Goal: Check status: Check status

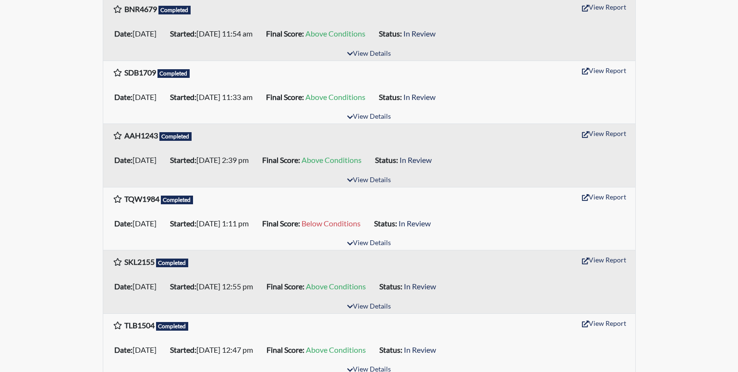
scroll to position [961, 0]
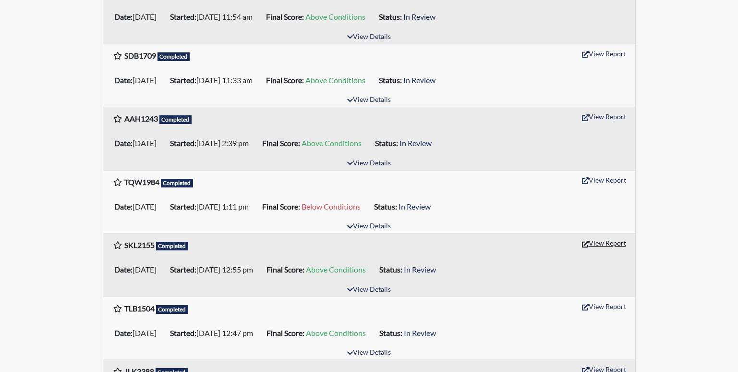
click at [603, 242] on button "View Report" at bounding box center [604, 242] width 53 height 15
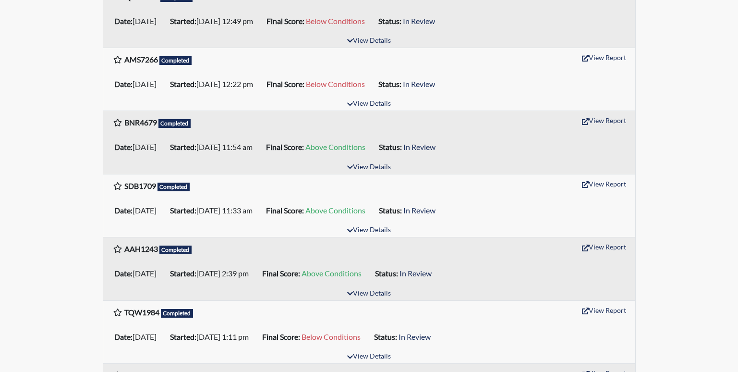
scroll to position [817, 0]
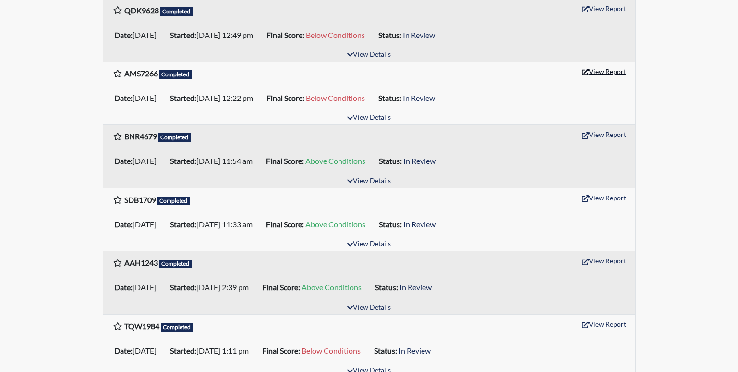
click at [600, 67] on button "View Report" at bounding box center [604, 71] width 53 height 15
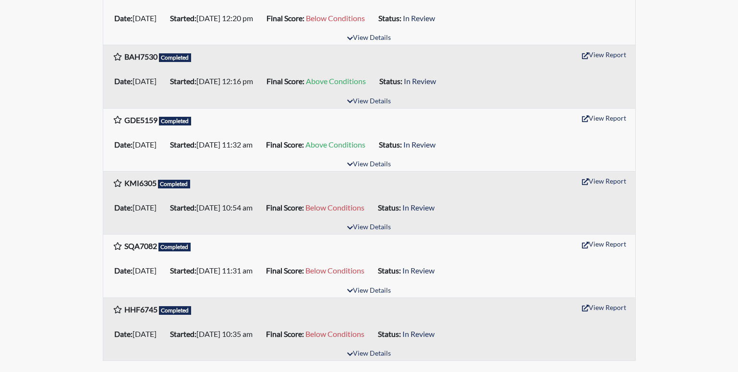
scroll to position [1432, 0]
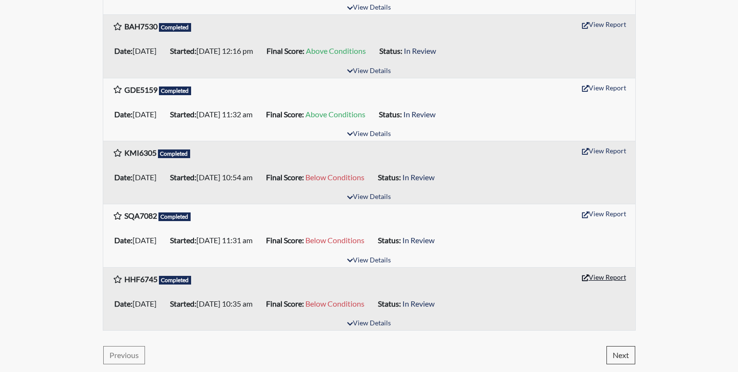
click at [595, 281] on button "View Report" at bounding box center [604, 277] width 53 height 15
click at [605, 276] on button "View Report" at bounding box center [604, 277] width 53 height 15
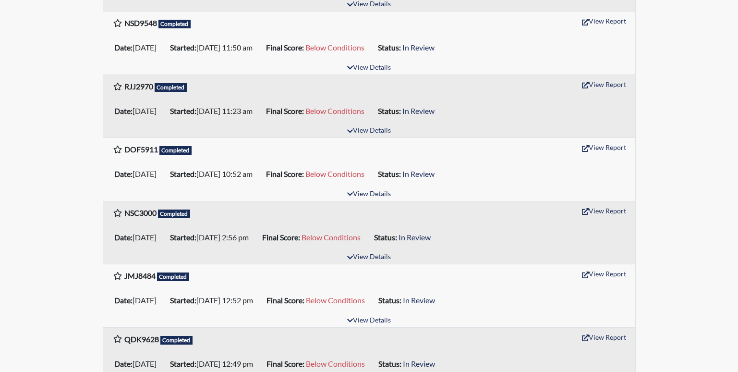
scroll to position [471, 0]
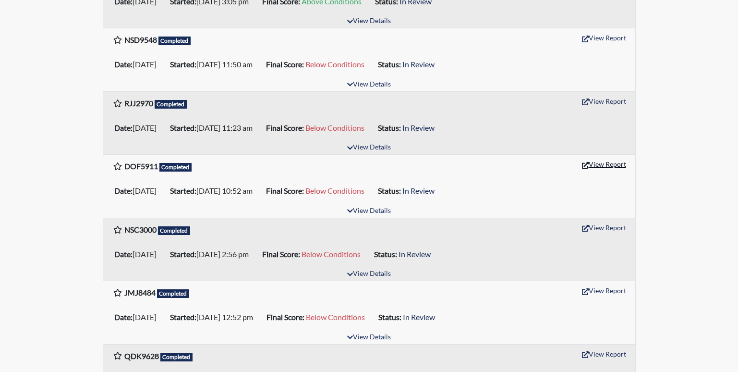
click at [596, 164] on button "View Report" at bounding box center [604, 164] width 53 height 15
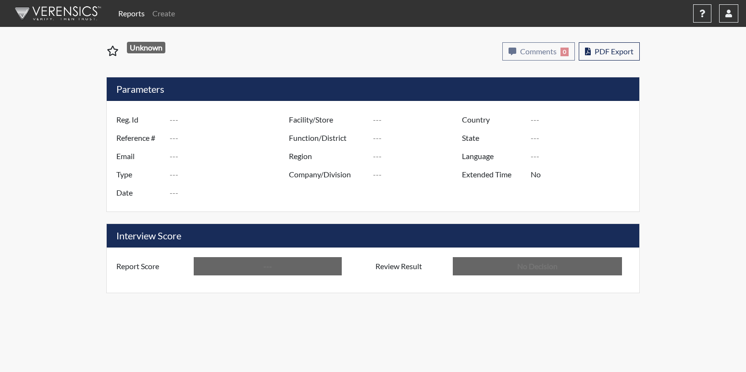
type input "SKL2155"
type input "50927"
type input "---"
type input "Corrections Pre-Employment"
type input "[DATE]"
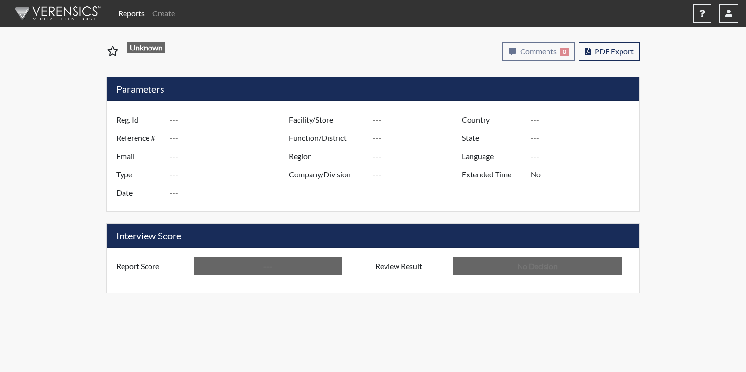
type input "[PERSON_NAME]"
type input "[GEOGRAPHIC_DATA]"
type input "[US_STATE]"
type input "English"
type input "Above Conditions"
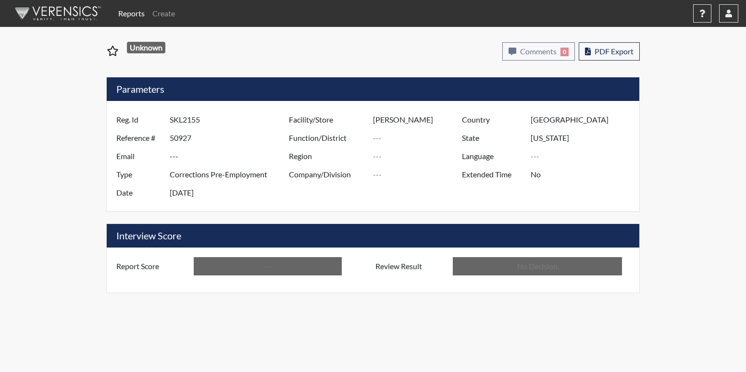
type input "In Review"
type input "AMS7266"
type input "50970"
type input "---"
type input "Corrections Pre-Employment"
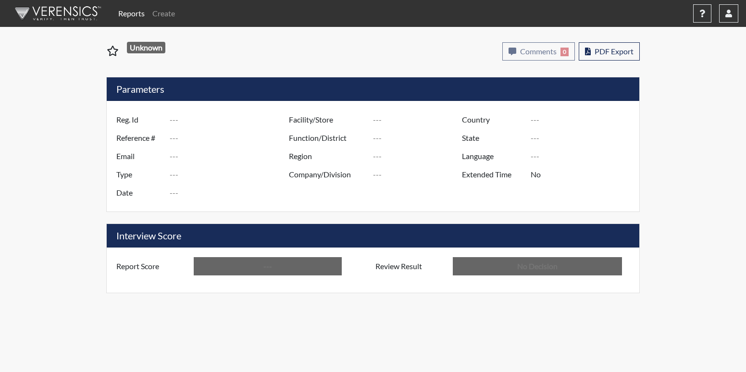
type input "Aug 27, 2025"
type input "[PERSON_NAME]"
type input "[GEOGRAPHIC_DATA]"
type input "[US_STATE]"
type input "English"
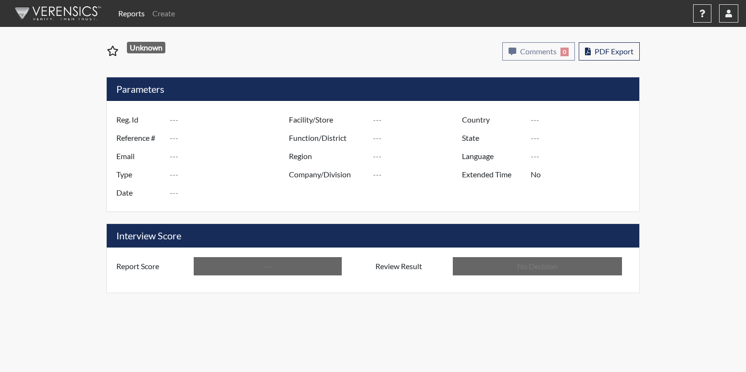
type input "Below Conditions"
type input "In Review"
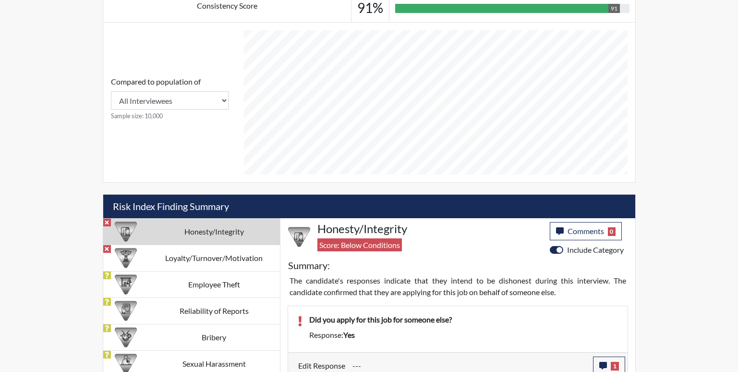
scroll to position [480, 0]
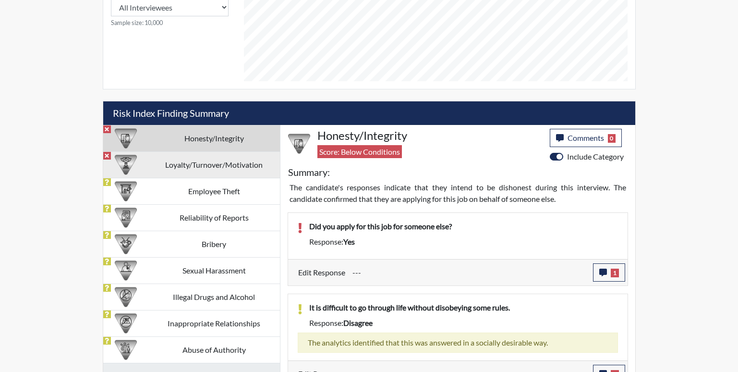
click at [236, 171] on td "Loyalty/Turnover/Motivation" at bounding box center [214, 164] width 132 height 26
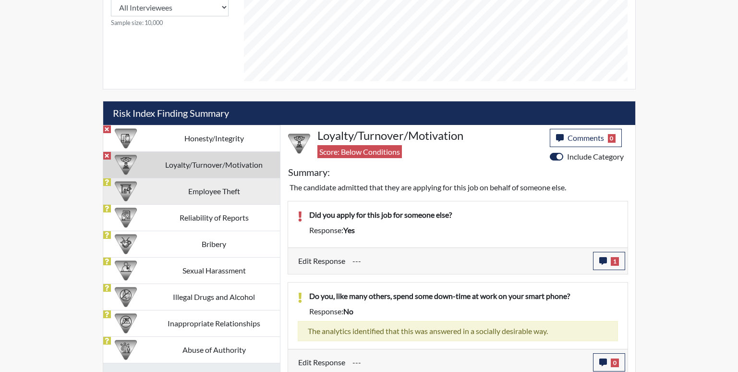
click at [222, 194] on td "Employee Theft" at bounding box center [214, 191] width 132 height 26
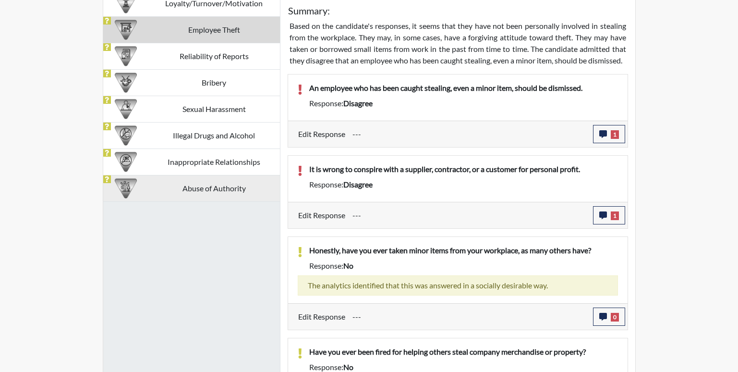
scroll to position [625, 0]
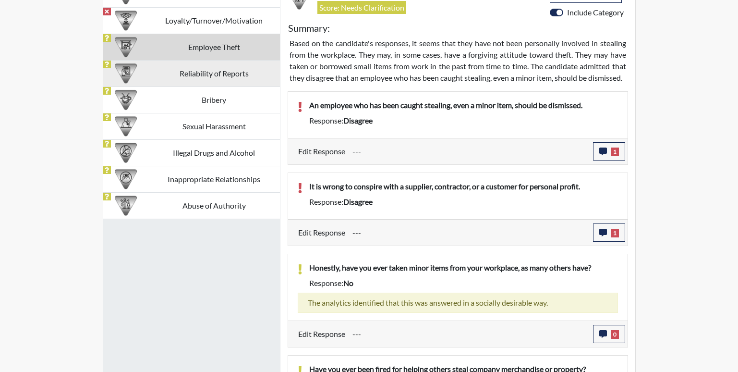
click at [230, 78] on td "Reliability of Reports" at bounding box center [214, 73] width 132 height 26
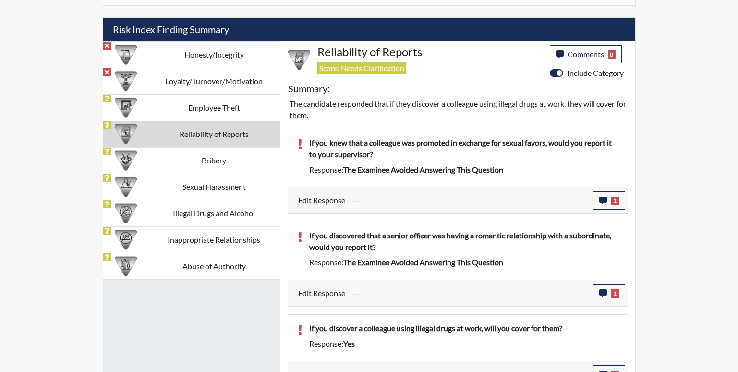
scroll to position [577, 0]
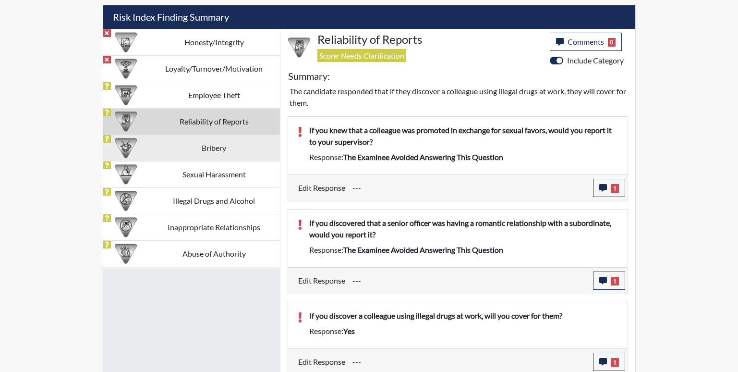
click at [218, 143] on td "Bribery" at bounding box center [214, 148] width 132 height 26
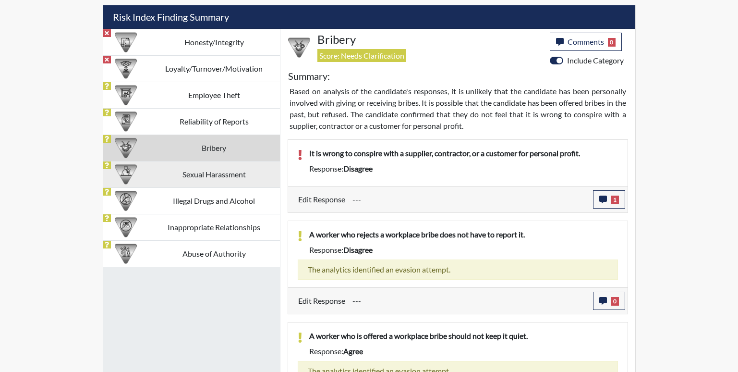
click at [213, 177] on td "Sexual Harassment" at bounding box center [214, 174] width 132 height 26
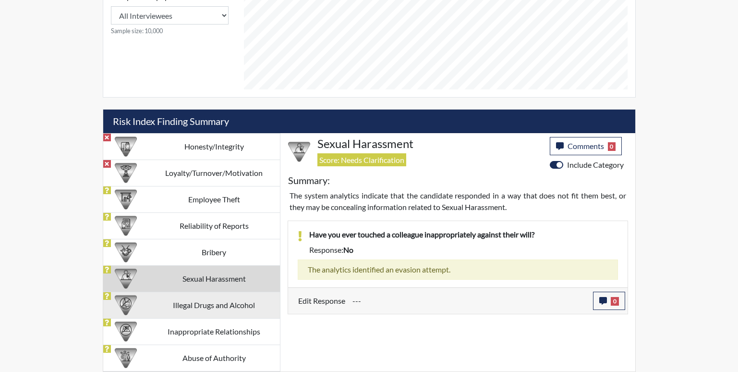
click at [219, 303] on td "Illegal Drugs and Alcohol" at bounding box center [214, 305] width 132 height 26
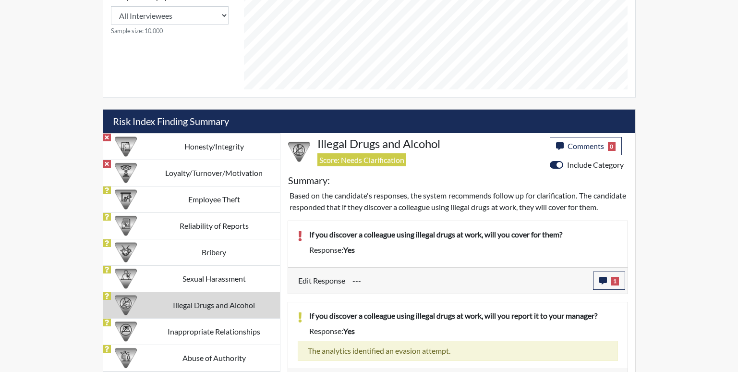
scroll to position [577, 0]
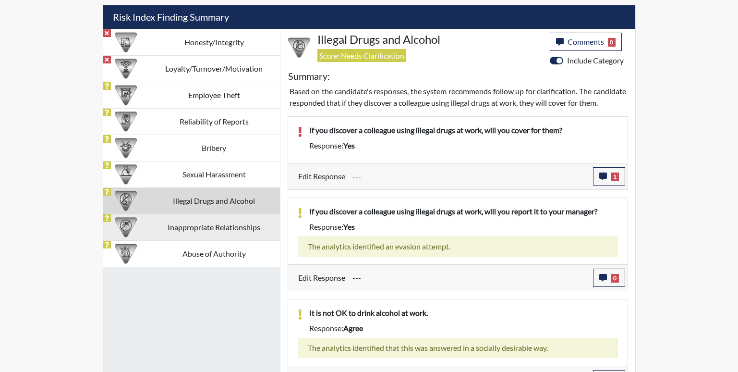
click at [217, 227] on td "Inappropriate Relationships" at bounding box center [214, 227] width 132 height 26
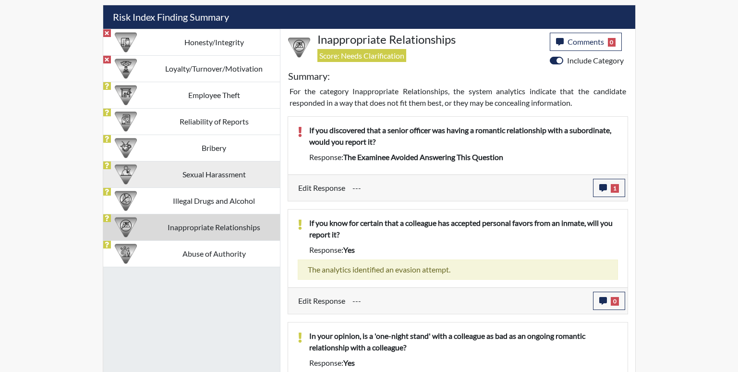
click at [200, 253] on td "Abuse of Authority" at bounding box center [214, 253] width 132 height 26
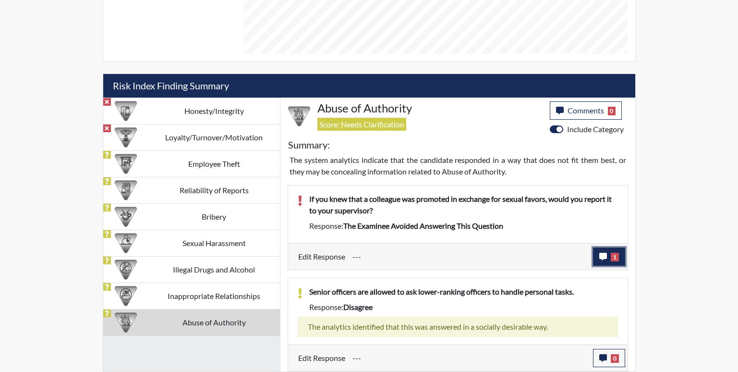
click at [607, 248] on button "1" at bounding box center [609, 256] width 32 height 18
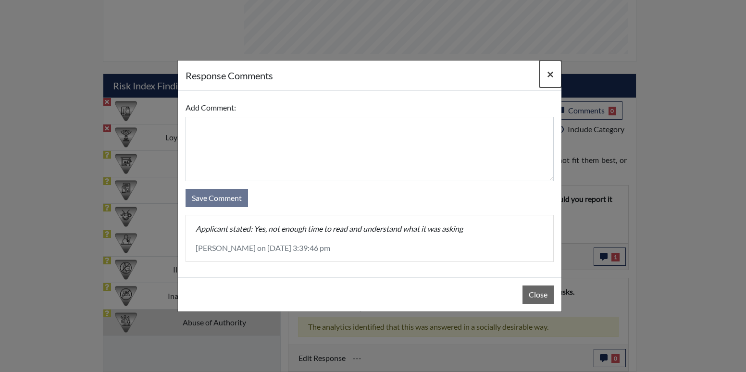
click at [550, 77] on span "×" at bounding box center [550, 74] width 7 height 14
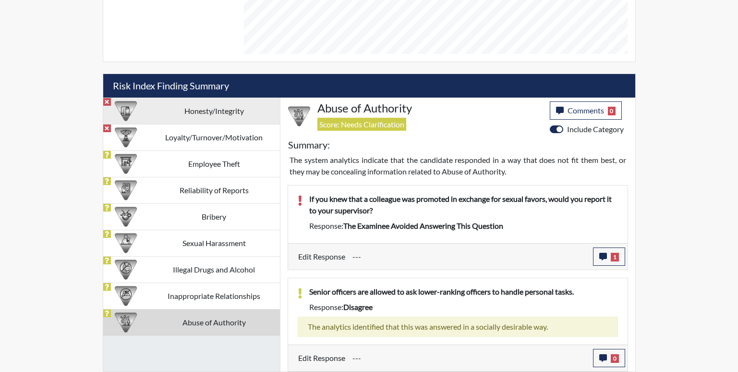
click at [221, 114] on td "Honesty/Integrity" at bounding box center [214, 111] width 132 height 26
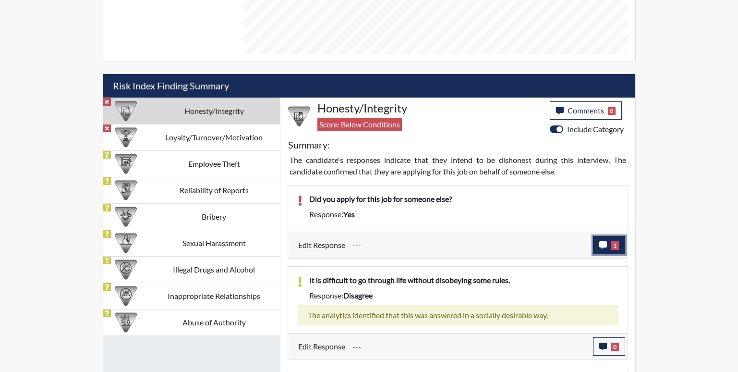
click at [602, 244] on icon "button" at bounding box center [604, 245] width 8 height 8
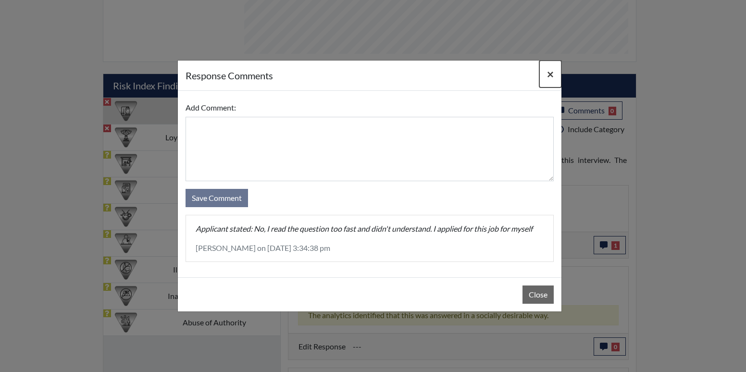
click at [547, 75] on span "×" at bounding box center [550, 74] width 7 height 14
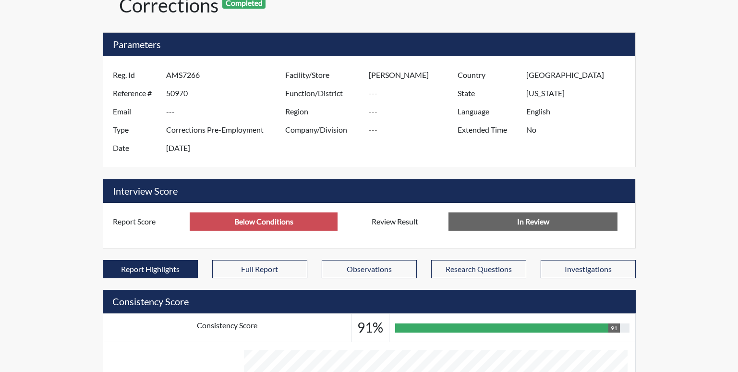
scroll to position [0, 0]
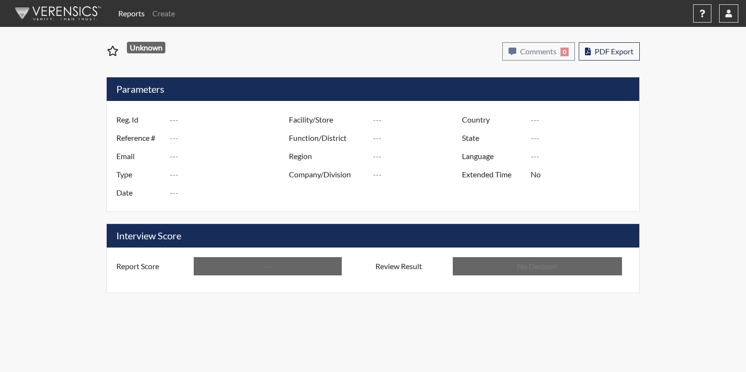
type input "HHF6745"
type input "50754"
type input "---"
type input "Corrections Pre-Employment"
type input "Aug 13, 2025"
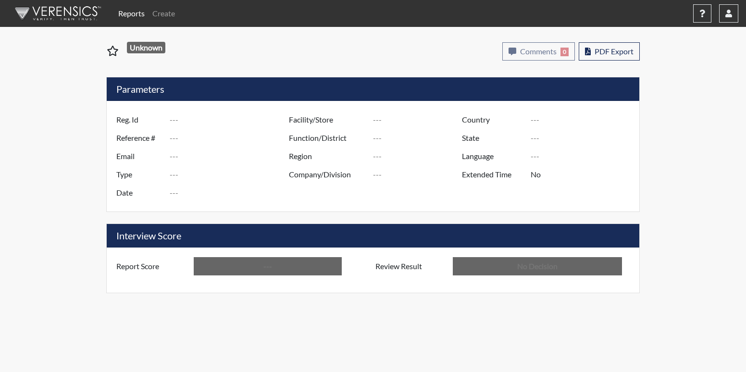
type input "[PERSON_NAME]"
type input "[GEOGRAPHIC_DATA]"
type input "[US_STATE]"
type input "English"
type input "Below Conditions"
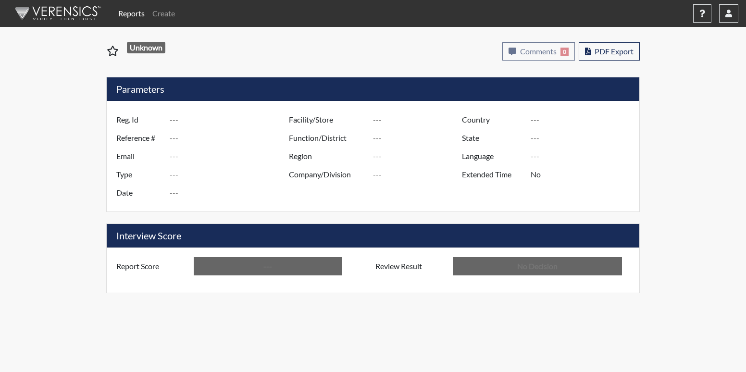
type input "In Review"
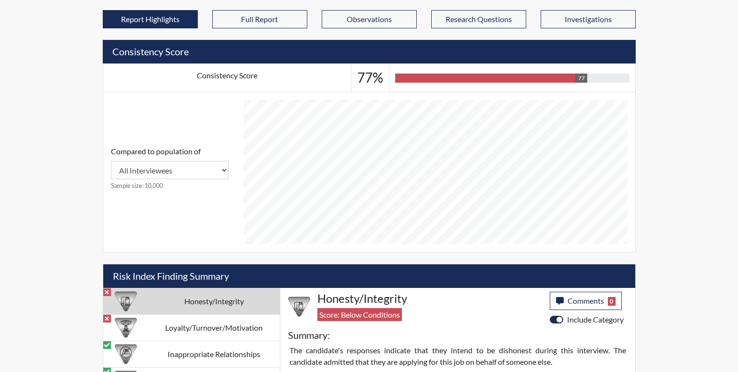
scroll to position [577, 0]
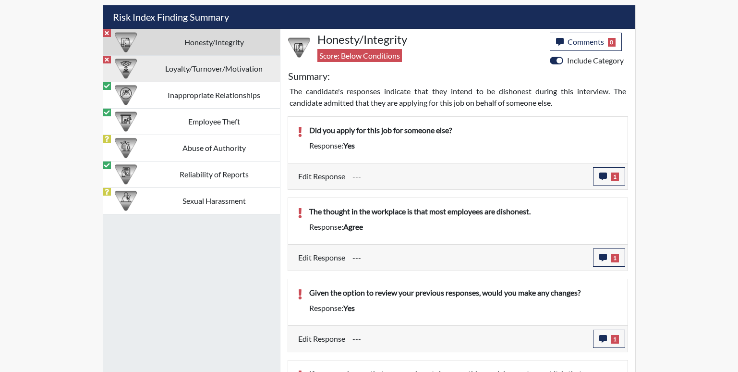
click at [215, 72] on td "Loyalty/Turnover/Motivation" at bounding box center [214, 68] width 132 height 26
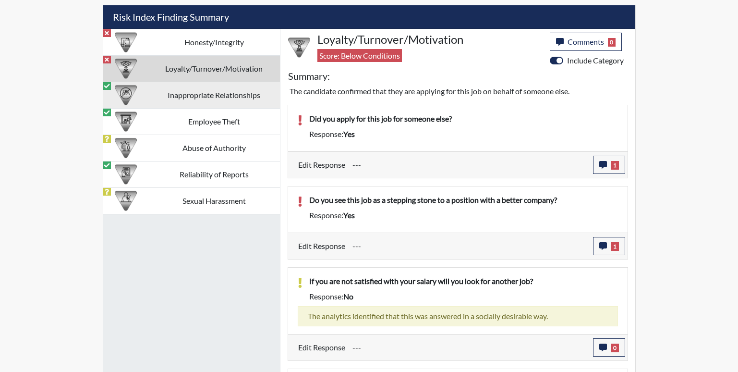
click at [223, 94] on td "Inappropriate Relationships" at bounding box center [214, 95] width 132 height 26
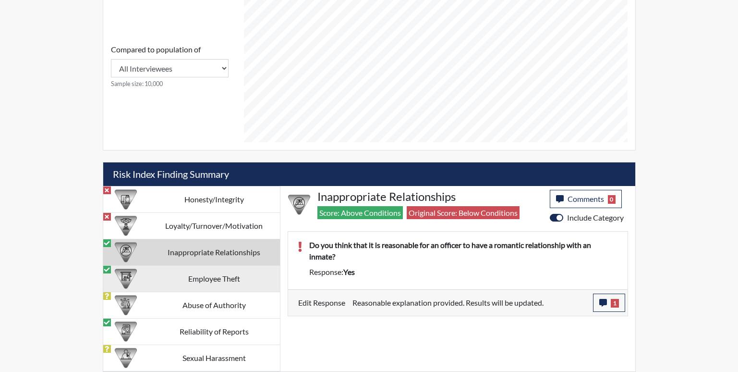
click at [239, 278] on td "Employee Theft" at bounding box center [214, 278] width 132 height 26
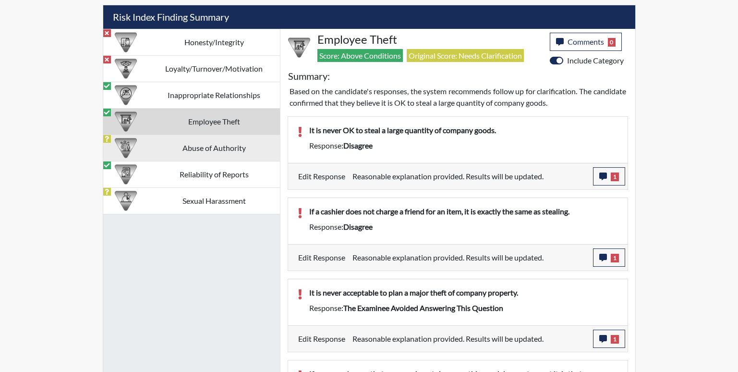
click at [240, 148] on td "Abuse of Authority" at bounding box center [214, 148] width 132 height 26
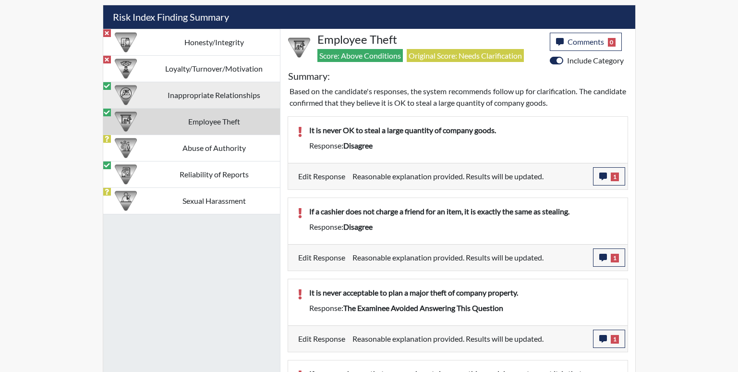
scroll to position [508, 0]
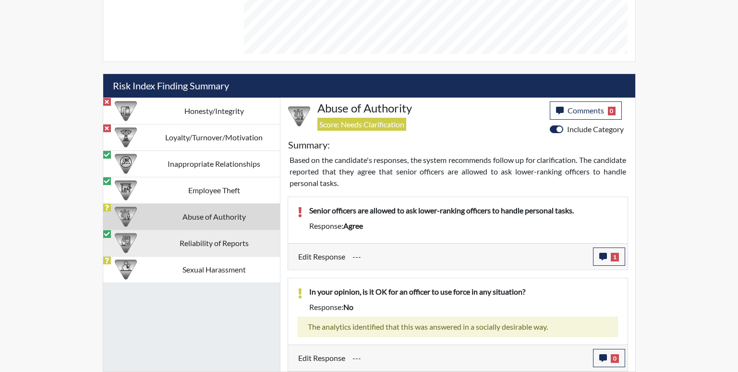
click at [244, 238] on td "Reliability of Reports" at bounding box center [214, 243] width 132 height 26
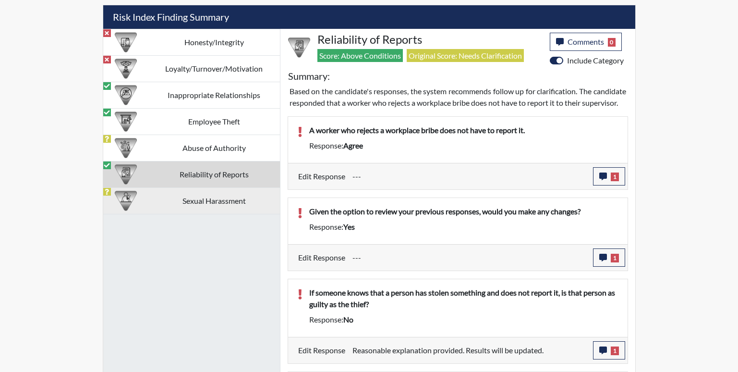
click at [233, 195] on td "Sexual Harassment" at bounding box center [214, 200] width 132 height 26
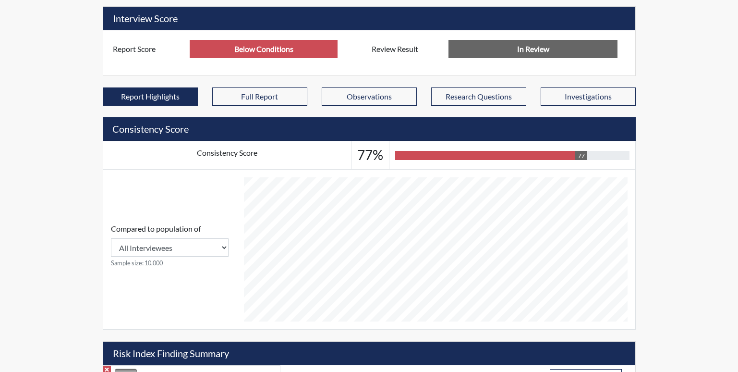
scroll to position [0, 0]
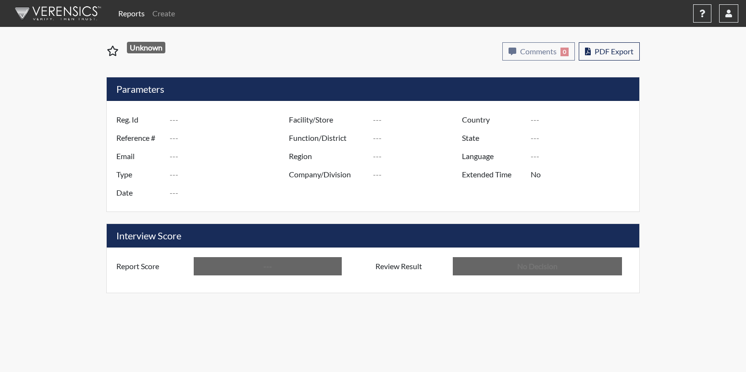
type input "HHF6745"
type input "50754"
type input "---"
type input "Corrections Pre-Employment"
type input "[DATE]"
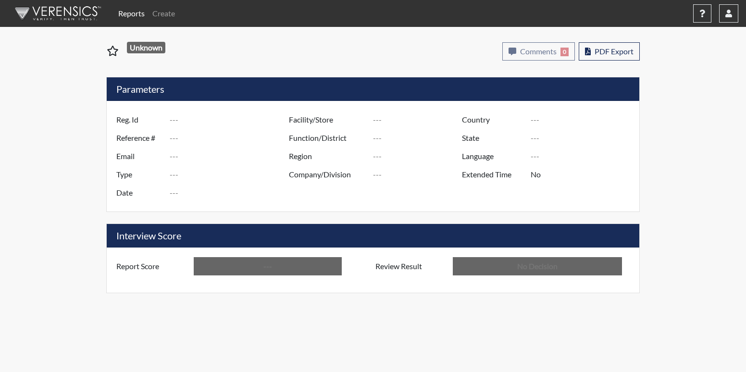
type input "[PERSON_NAME]"
type input "[GEOGRAPHIC_DATA]"
type input "[US_STATE]"
type input "English"
type input "Below Conditions"
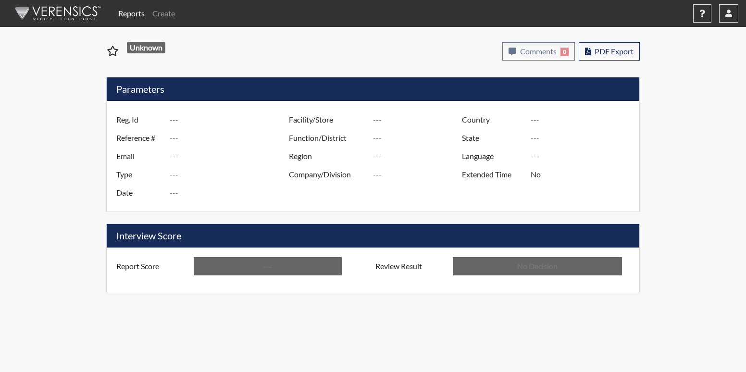
type input "In Review"
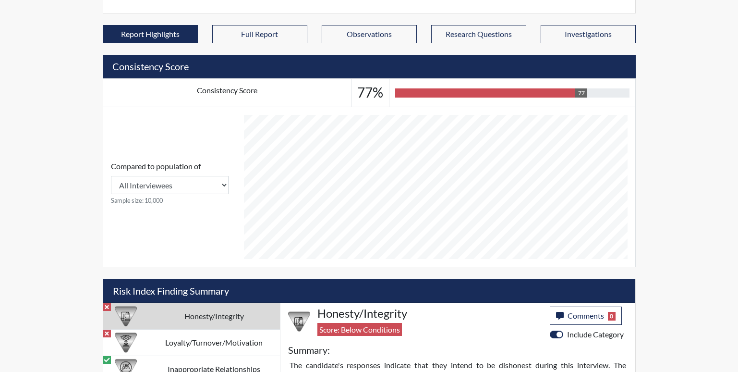
scroll to position [480, 0]
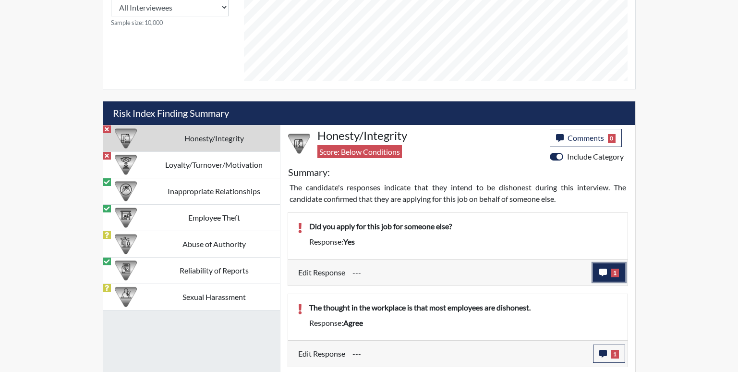
click at [612, 278] on button "1" at bounding box center [609, 272] width 32 height 18
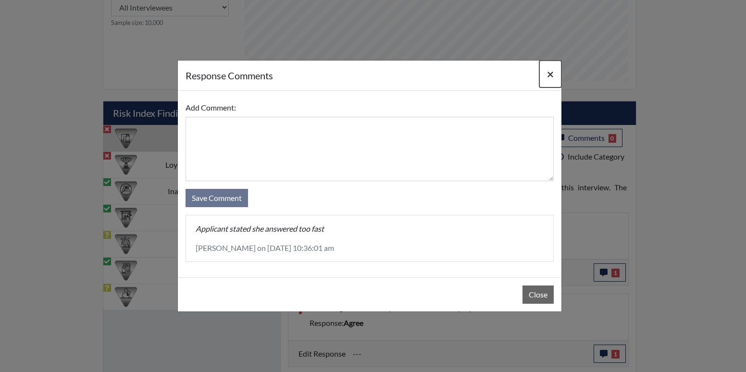
click at [552, 74] on span "×" at bounding box center [550, 74] width 7 height 14
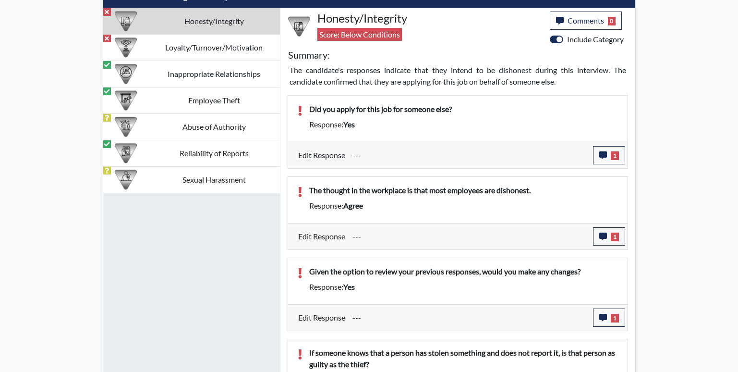
scroll to position [625, 0]
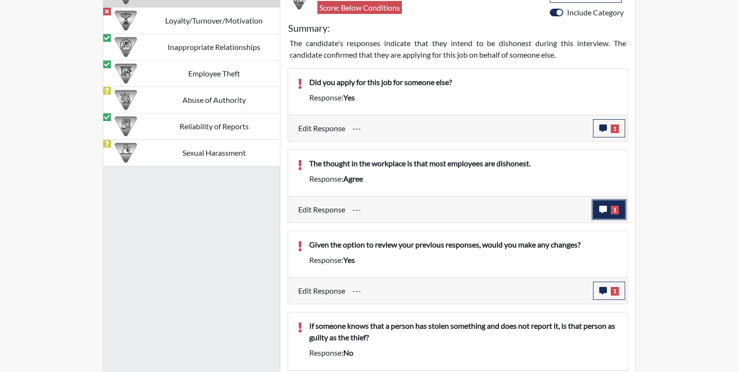
click at [601, 212] on icon "button" at bounding box center [604, 210] width 8 height 8
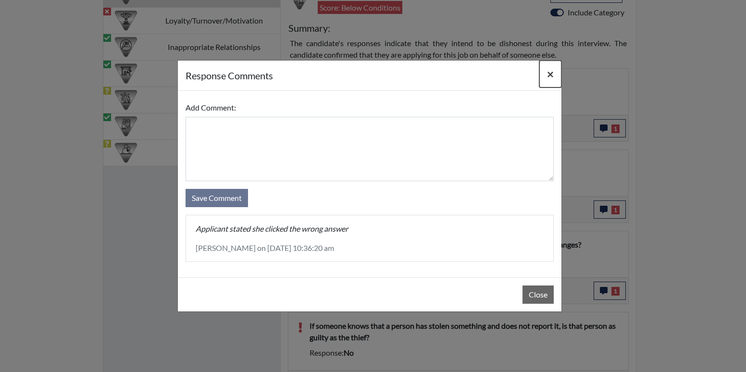
click at [547, 81] on button "×" at bounding box center [550, 74] width 22 height 27
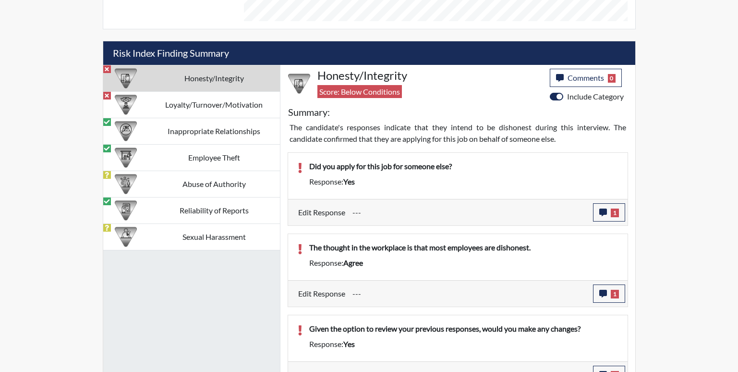
scroll to position [528, 0]
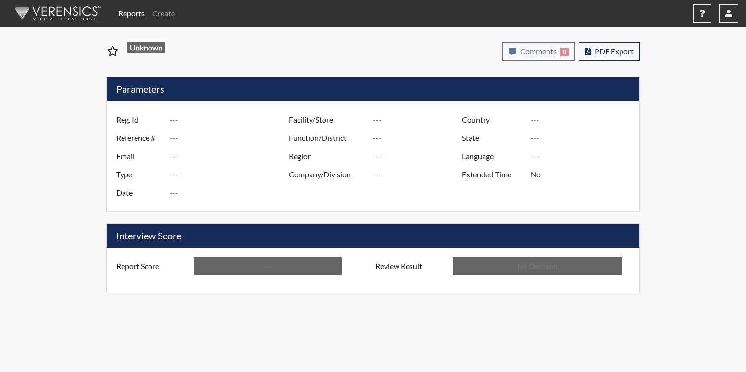
type input "DOF5911"
type input "51074"
type input "---"
type input "Corrections Pre-Employment"
type input "[DATE]"
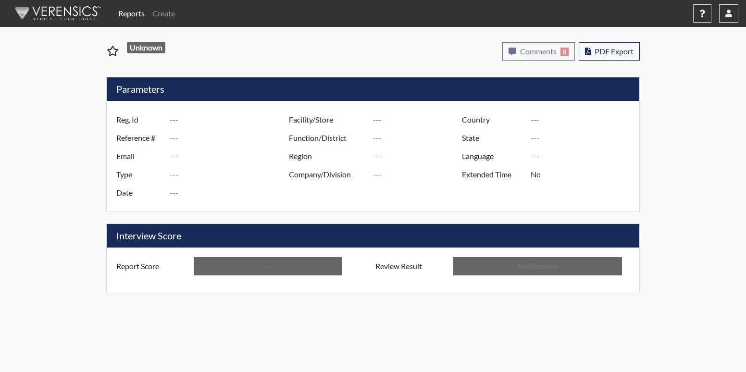
type input "[PERSON_NAME]"
type input "[GEOGRAPHIC_DATA]"
type input "[US_STATE]"
type input "English"
type input "Below Conditions"
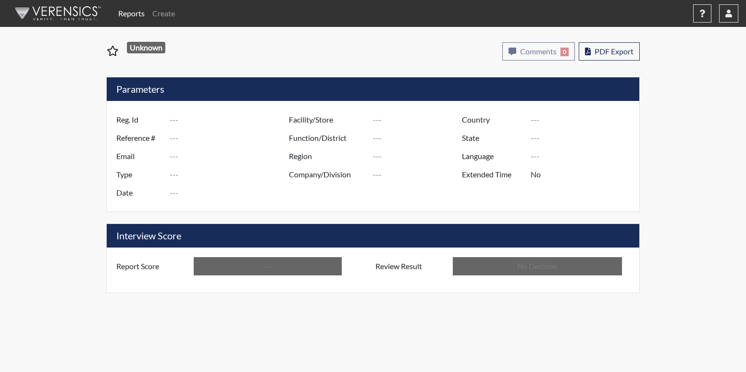
type input "In Review"
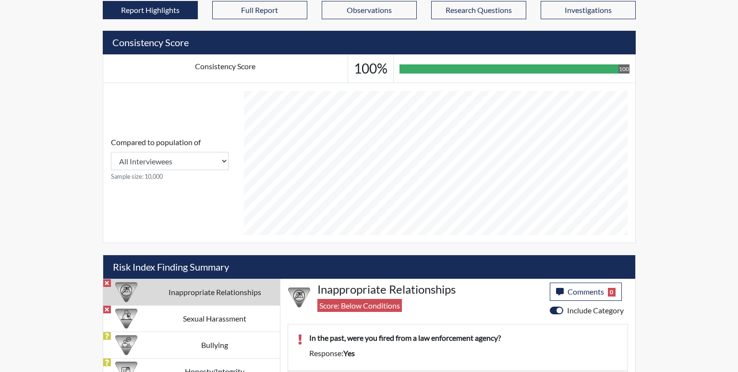
scroll to position [367, 0]
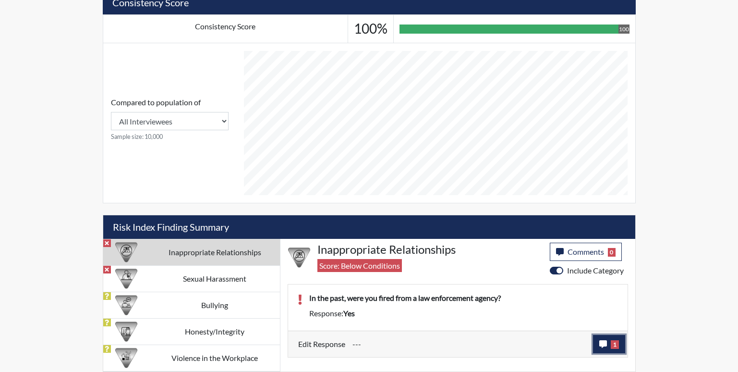
click at [615, 347] on span "1" at bounding box center [615, 344] width 8 height 9
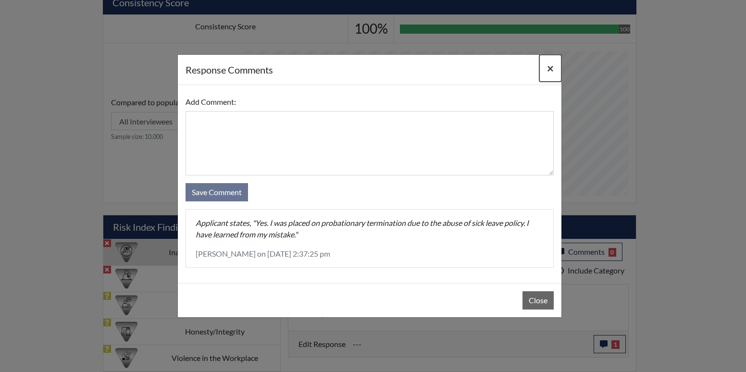
click at [545, 71] on button "×" at bounding box center [550, 68] width 22 height 27
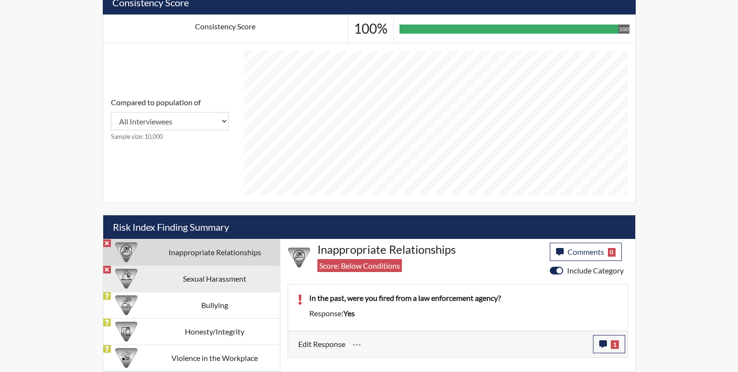
click at [218, 283] on td "Sexual Harassment" at bounding box center [215, 278] width 130 height 26
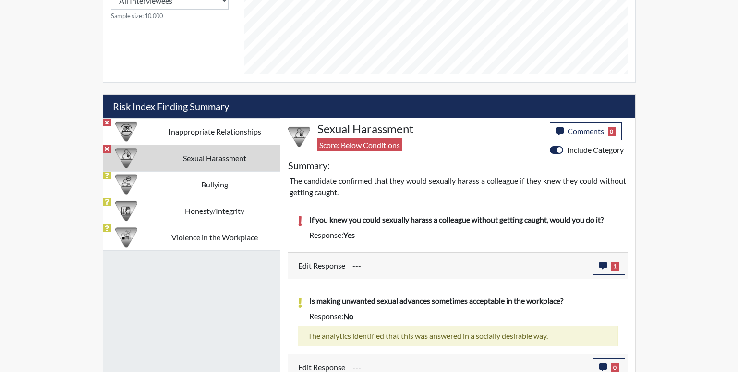
scroll to position [496, 0]
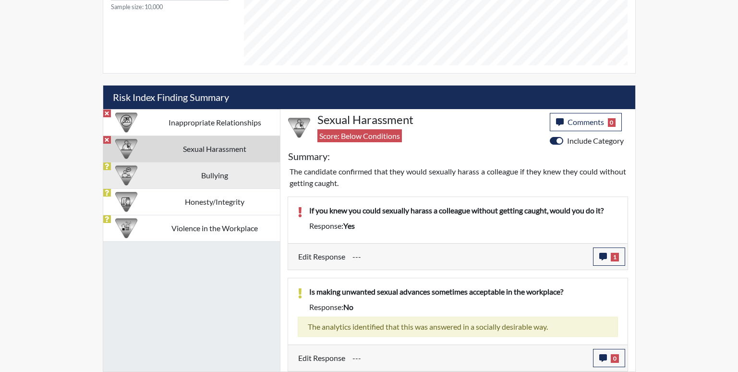
click at [221, 176] on td "Bullying" at bounding box center [215, 175] width 130 height 26
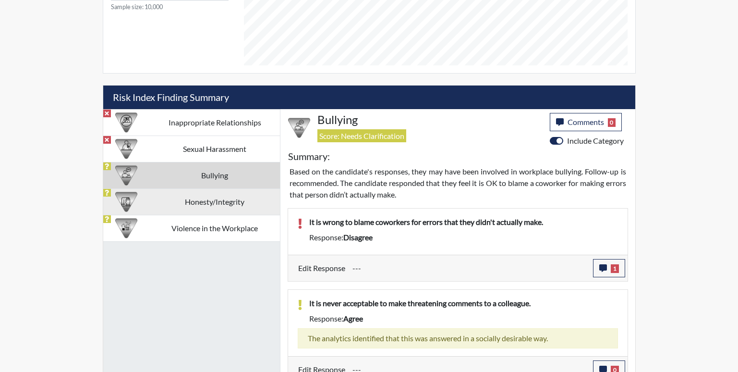
click at [221, 208] on td "Honesty/Integrity" at bounding box center [215, 201] width 130 height 26
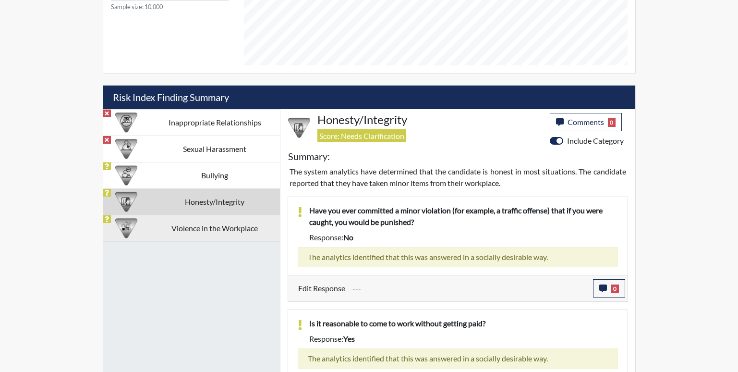
click at [224, 236] on td "Violence in the Workplace" at bounding box center [215, 228] width 130 height 26
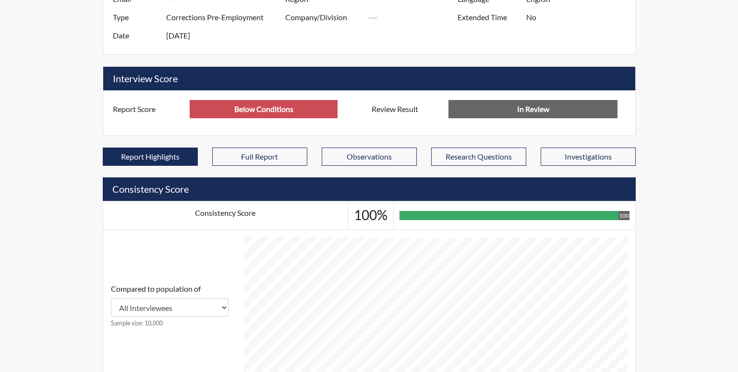
scroll to position [0, 0]
